Goal: Find specific page/section: Find specific page/section

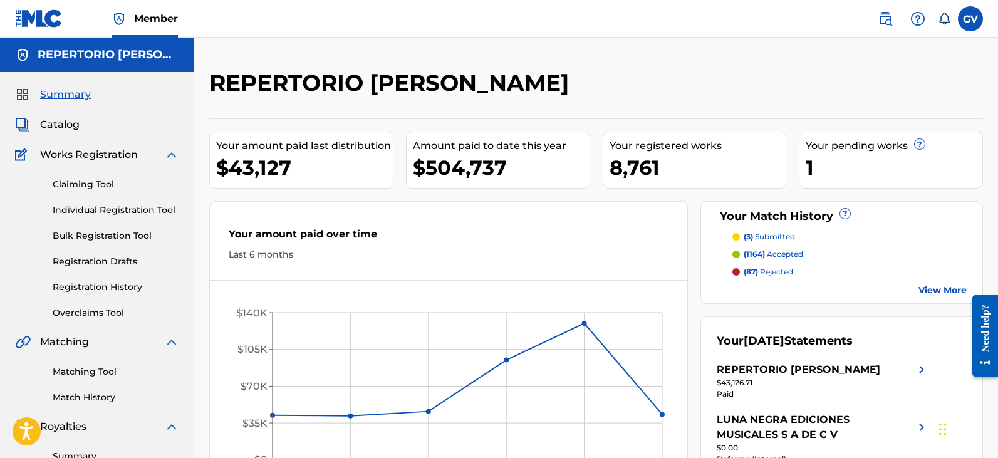
click at [63, 125] on span "Catalog" at bounding box center [59, 124] width 39 height 15
